Goal: Task Accomplishment & Management: Use online tool/utility

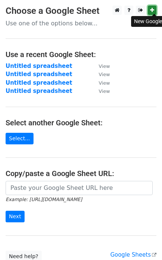
click at [155, 10] on link at bounding box center [152, 10] width 9 height 9
